Goal: Information Seeking & Learning: Learn about a topic

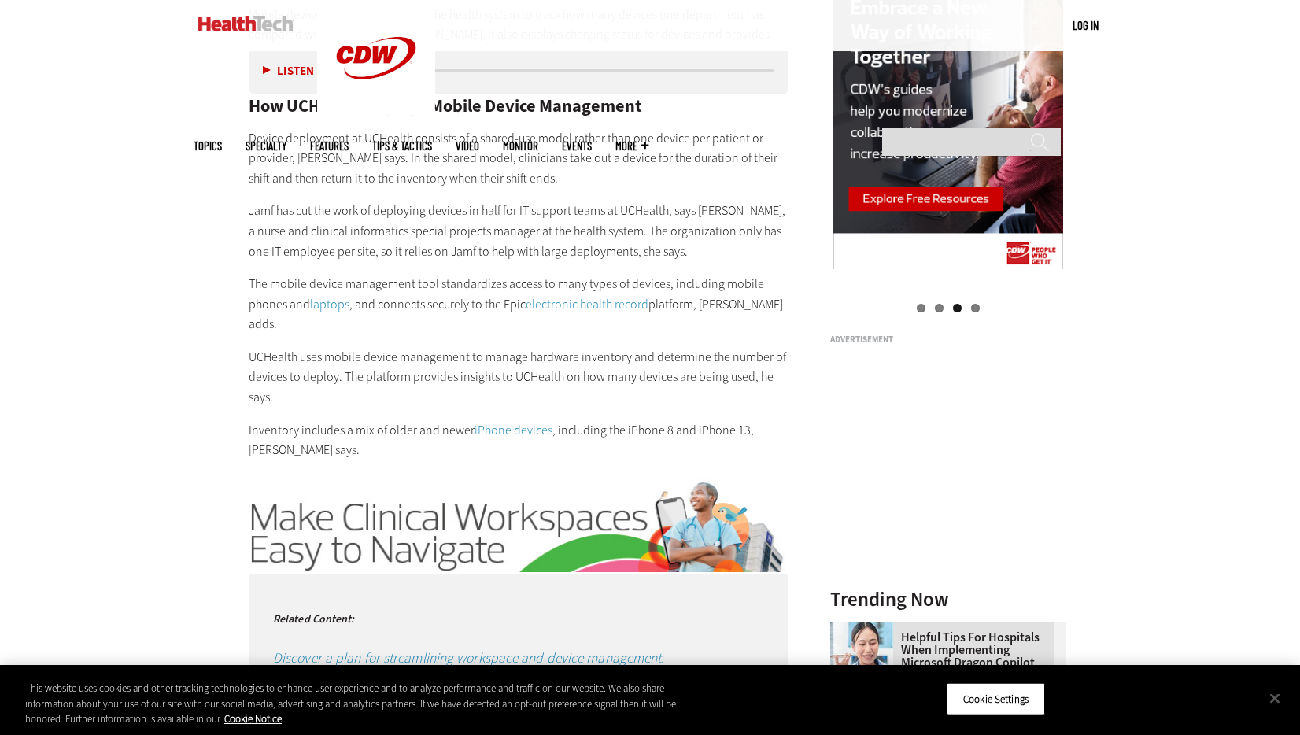
scroll to position [1731, 0]
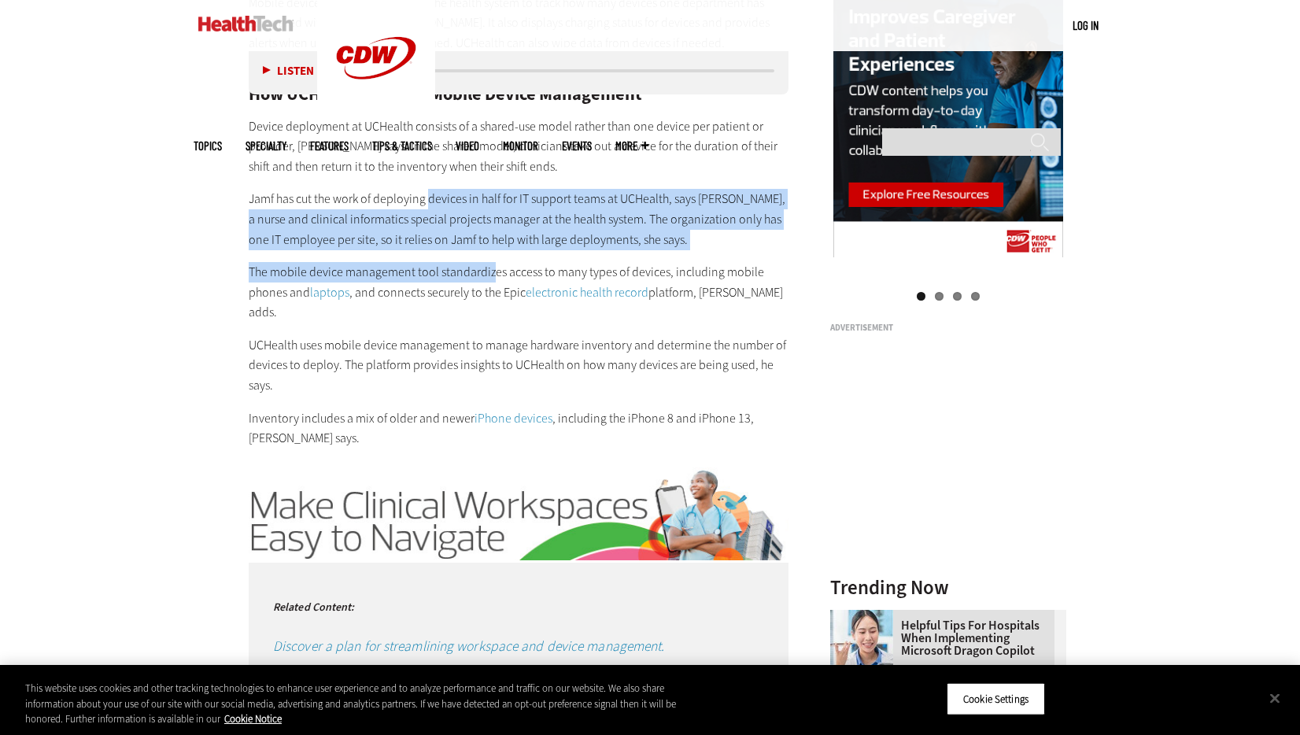
drag, startPoint x: 432, startPoint y: 185, endPoint x: 490, endPoint y: 249, distance: 86.9
click at [490, 249] on div "The Benefits of a Mobile Device Management Platform in Healthcare UCHealth , a …" at bounding box center [519, 141] width 540 height 611
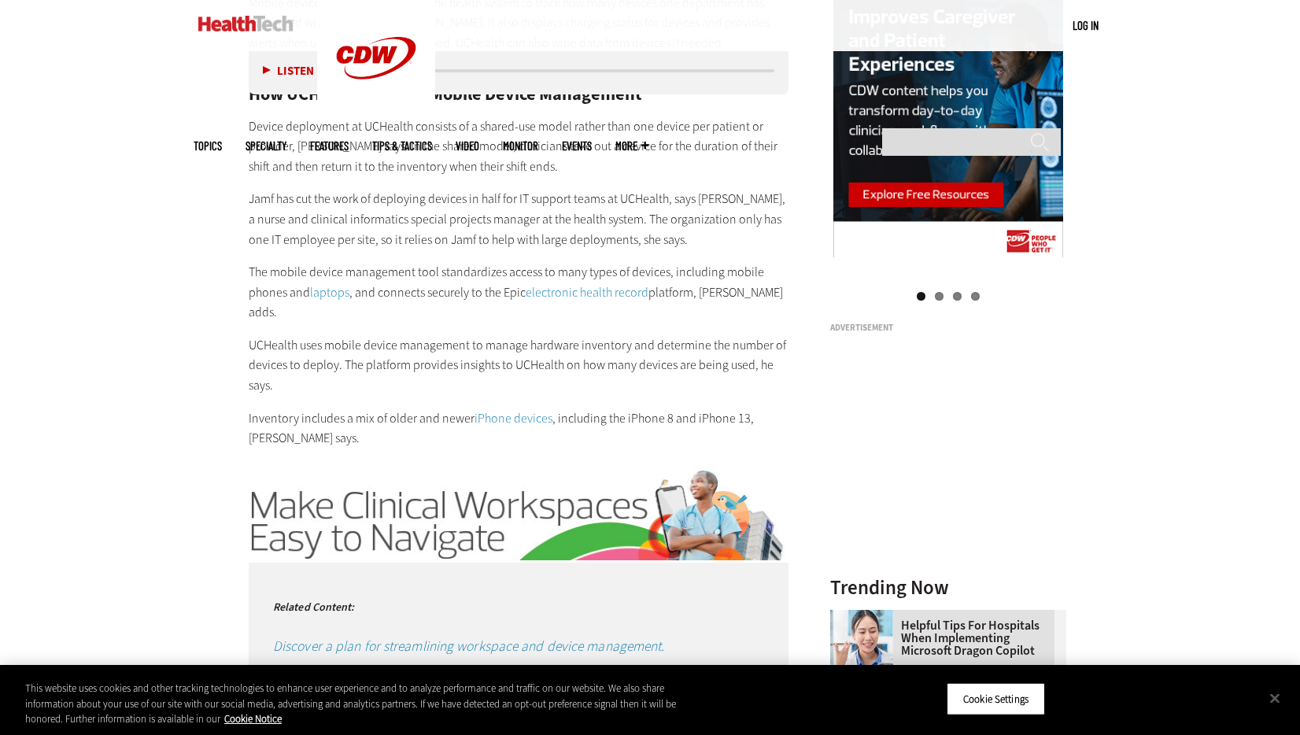
drag, startPoint x: 490, startPoint y: 249, endPoint x: 466, endPoint y: 356, distance: 109.0
click at [466, 356] on div "The Benefits of a Mobile Device Management Platform in Healthcare UCHealth , a …" at bounding box center [519, 141] width 540 height 611
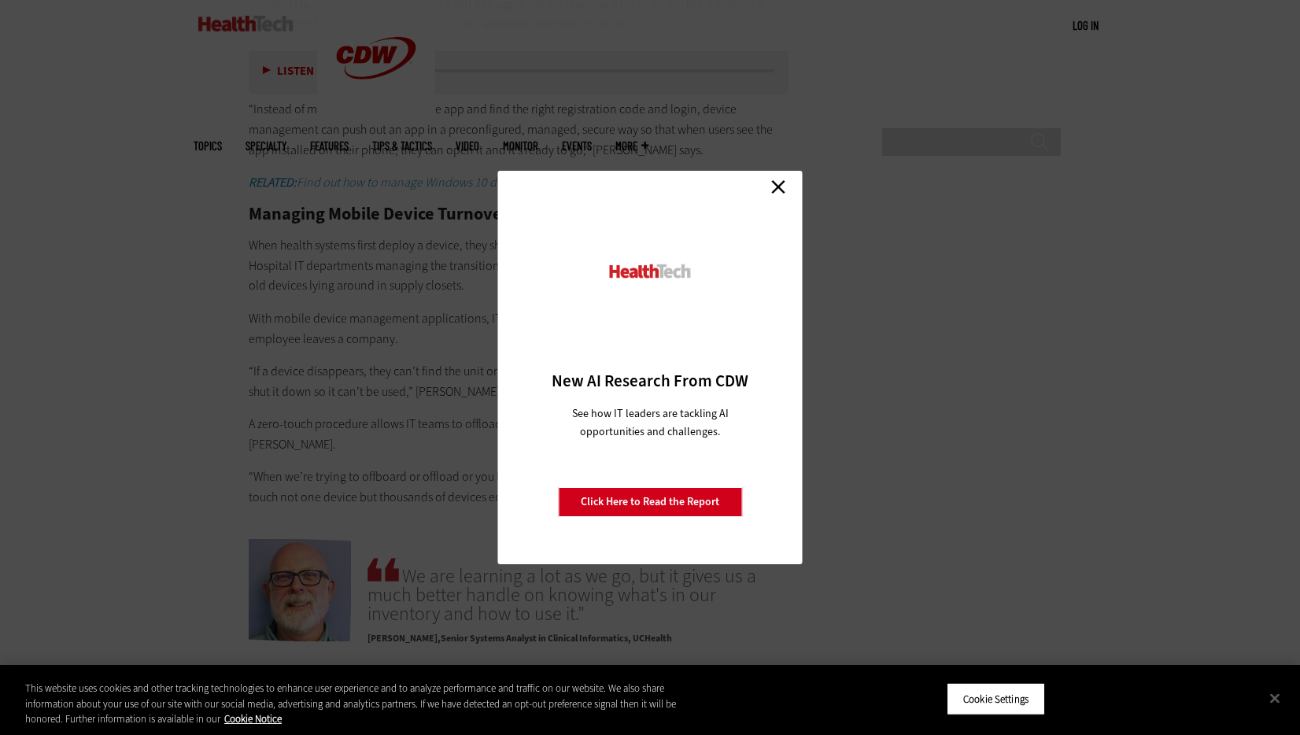
scroll to position [2833, 0]
click at [777, 188] on link "Close" at bounding box center [779, 187] width 24 height 24
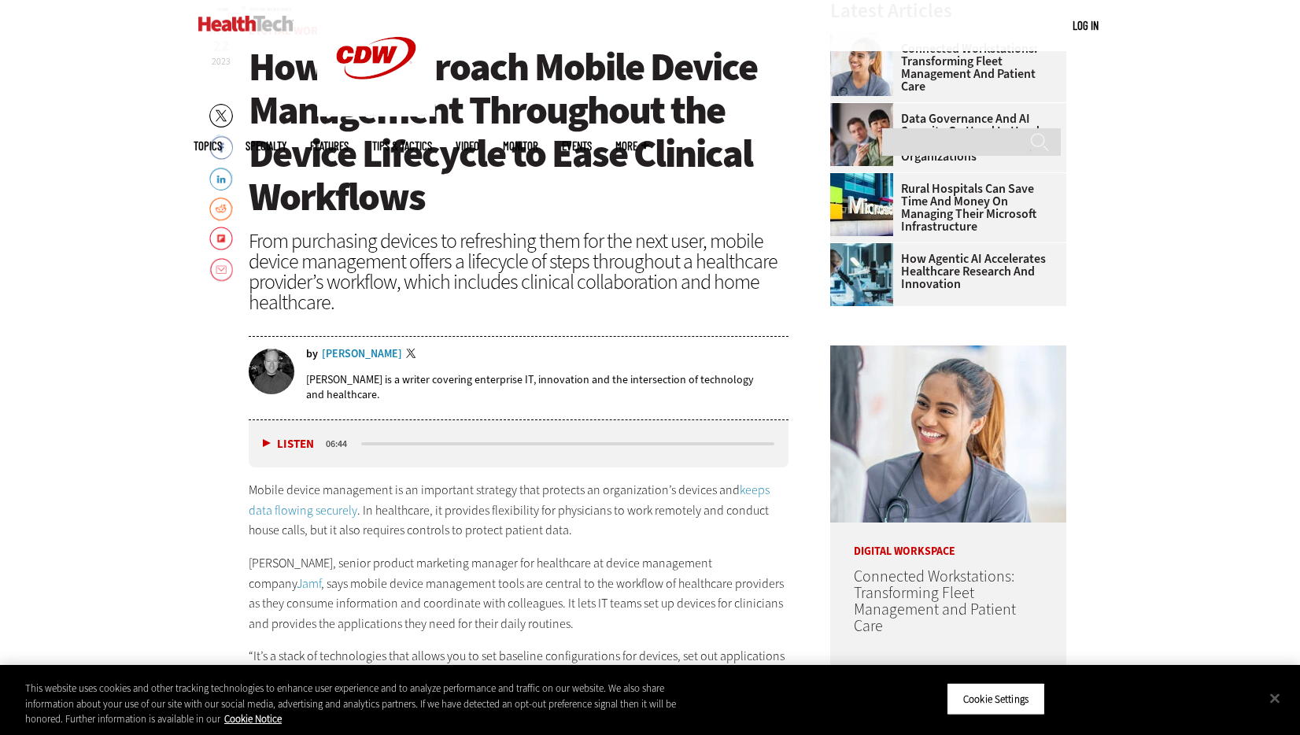
scroll to position [630, 0]
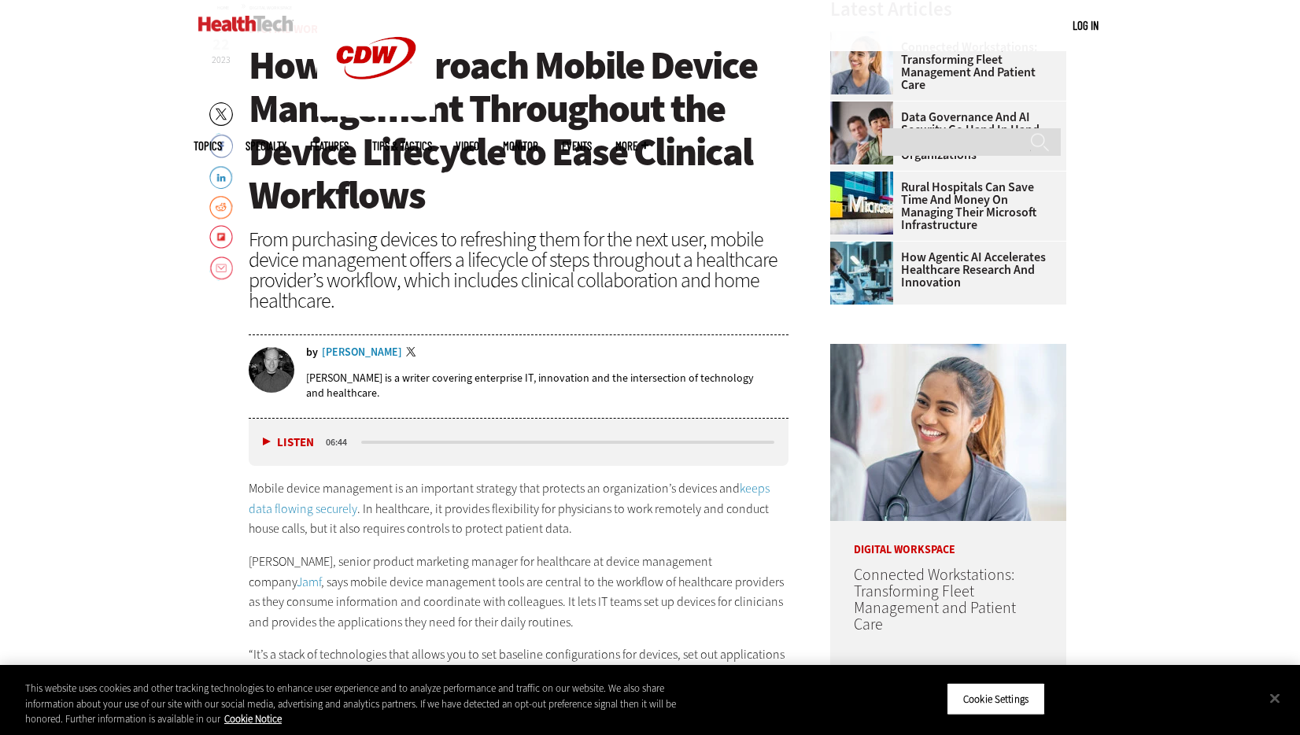
click at [495, 285] on div "From purchasing devices to refreshing them for the next user, mobile device man…" at bounding box center [519, 270] width 540 height 82
click at [962, 128] on input "Search" at bounding box center [971, 142] width 179 height 28
click at [1278, 699] on button "Close" at bounding box center [1275, 698] width 35 height 35
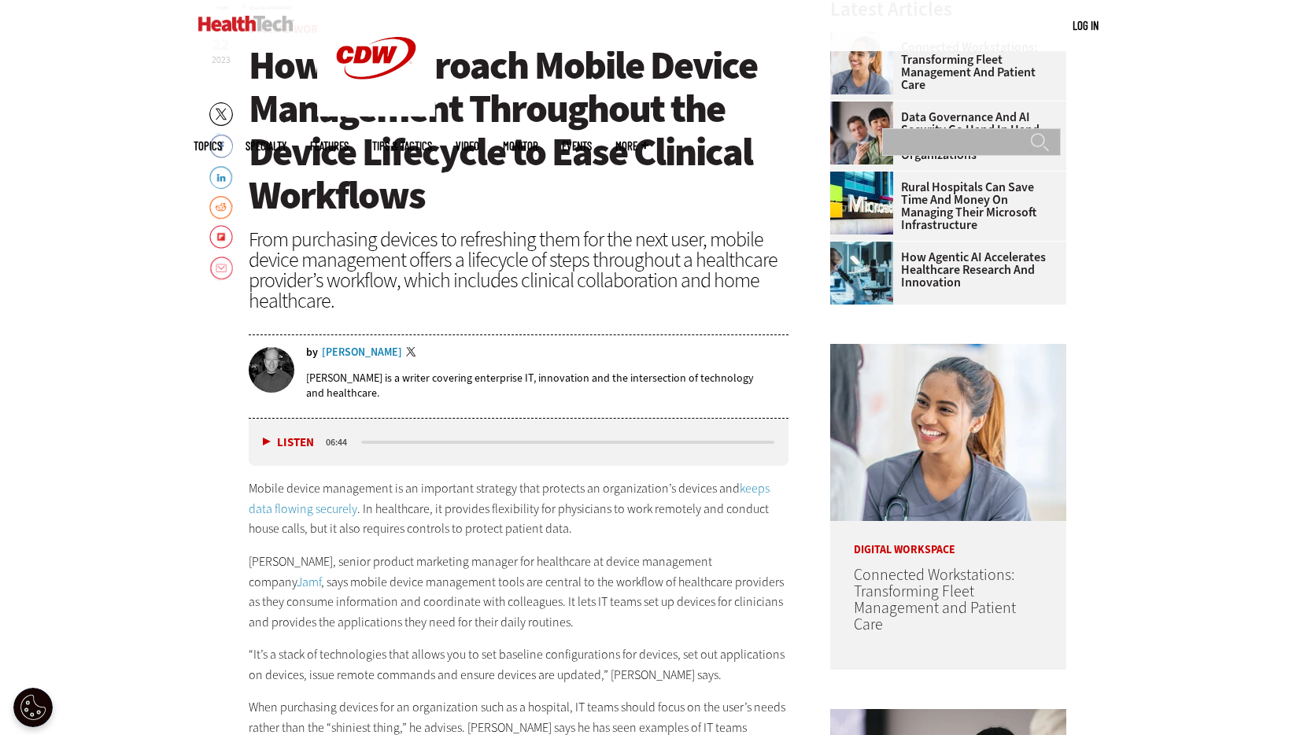
click at [974, 128] on input "Search" at bounding box center [971, 142] width 179 height 28
click at [526, 329] on header "[DATE] Twitter Facebook LinkedIn Reddit Flipboard Email Digital Workspace How t…" at bounding box center [519, 221] width 540 height 395
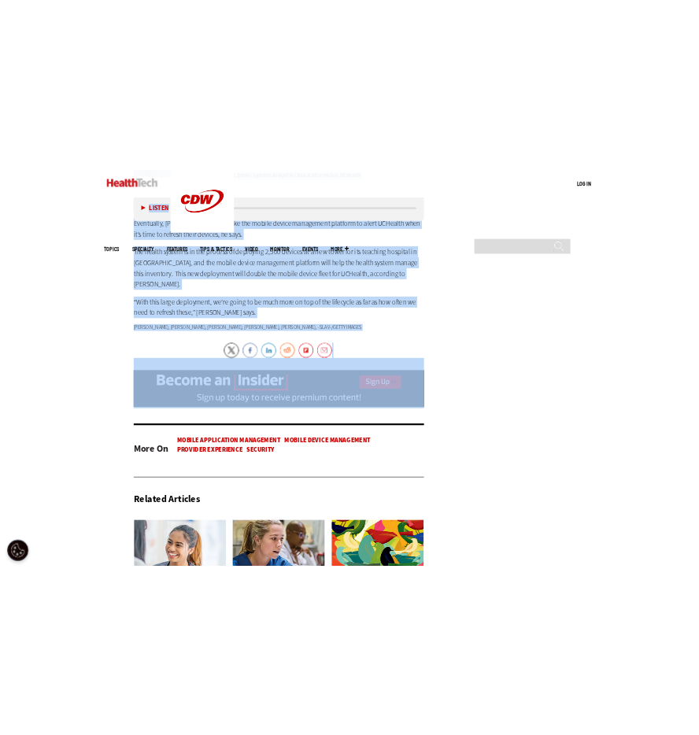
scroll to position [3437, 0]
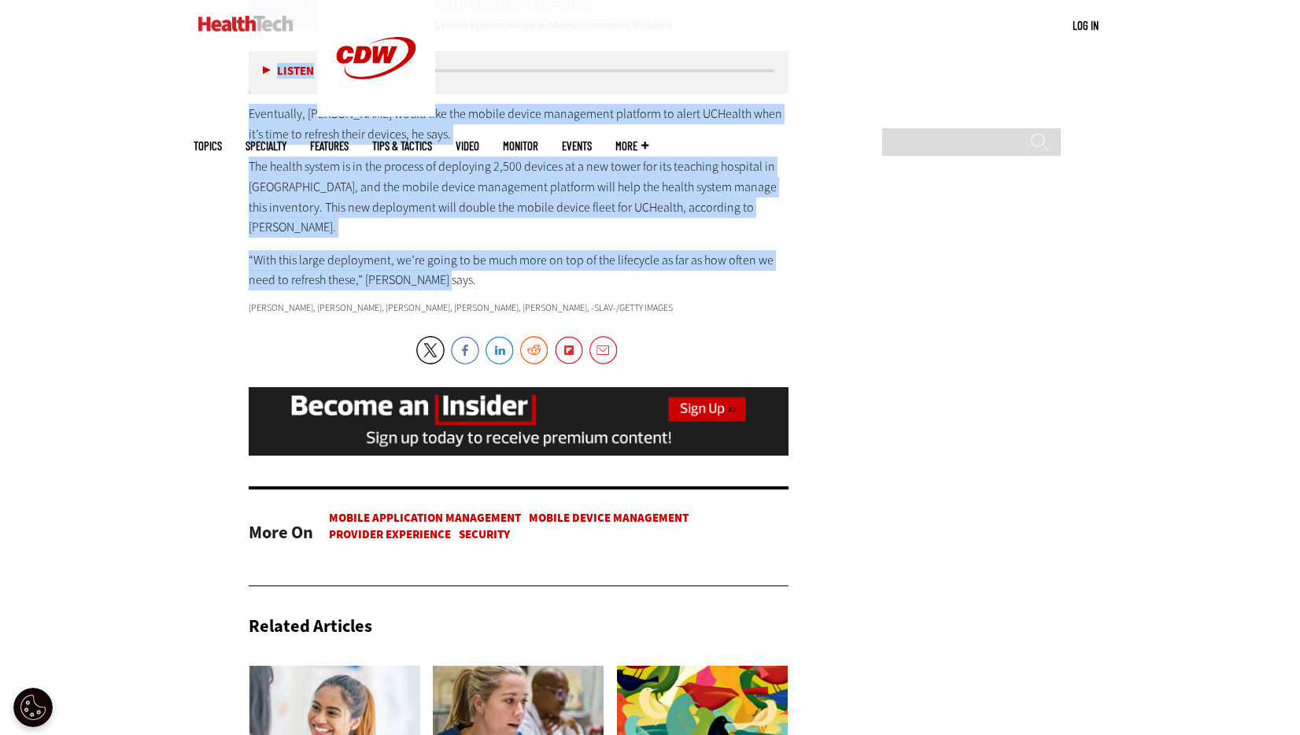
drag, startPoint x: 250, startPoint y: 68, endPoint x: 740, endPoint y: 220, distance: 512.5
copy article "Lor ip Dolorsit Ametco Adipis Elitseddoe Temporinci utl Etdolo Magnaaliq en Adm…"
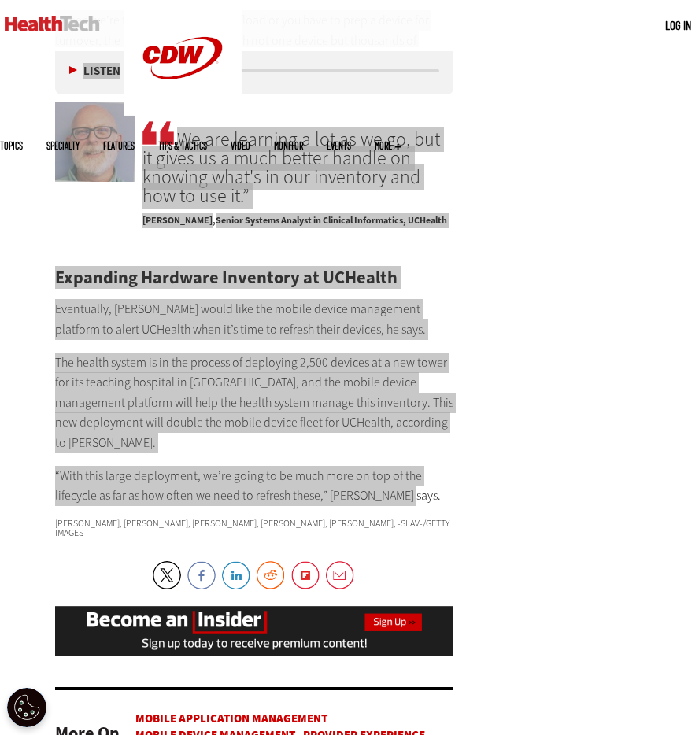
scroll to position [0, 0]
